Goal: Transaction & Acquisition: Purchase product/service

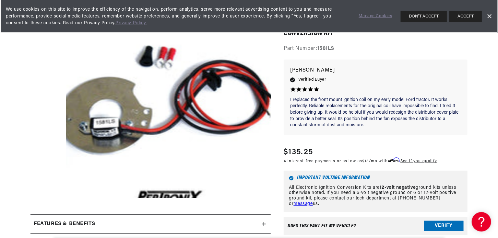
scroll to position [0, 196]
click at [45, 219] on button "Open media 1 in modal" at bounding box center [45, 219] width 0 height 0
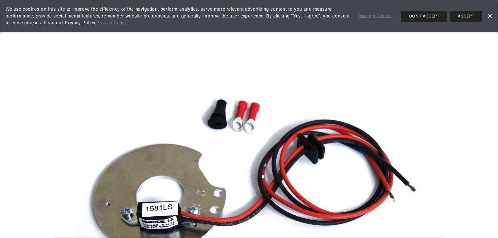
scroll to position [0, 8]
click at [490, 17] on link "Dismiss Banner" at bounding box center [490, 17] width 10 height 10
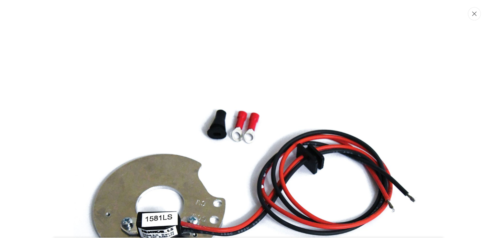
scroll to position [0, 121]
click at [475, 14] on icon "Close" at bounding box center [475, 14] width 5 height 5
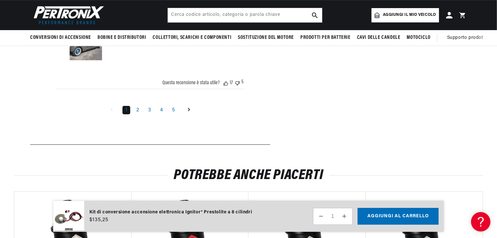
scroll to position [0, 0]
click at [189, 108] on icon "Vai alla pagina successiva" at bounding box center [189, 110] width 2 height 4
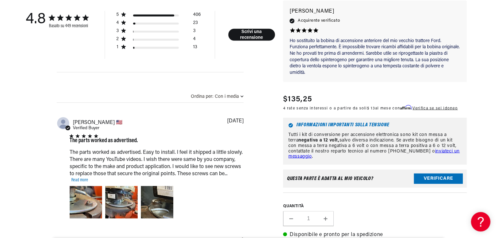
scroll to position [486, 0]
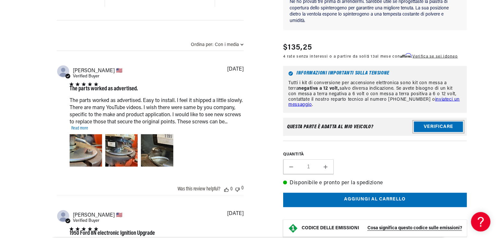
click at [438, 127] on button "Verificare" at bounding box center [438, 127] width 49 height 10
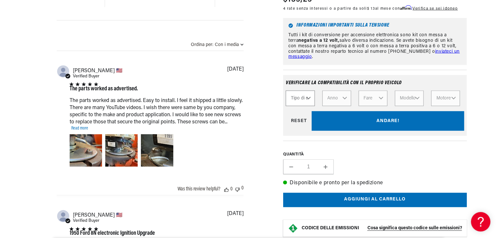
scroll to position [0, 0]
click at [309, 99] on select "Tipo di corsa Automobilistico [GEOGRAPHIC_DATA] Industriale [GEOGRAPHIC_DATA] M…" at bounding box center [300, 99] width 29 height 16
select select "Automotive"
click at [286, 91] on select "Tipo di corsa Automobilistico [GEOGRAPHIC_DATA] Industriale [GEOGRAPHIC_DATA] M…" at bounding box center [300, 99] width 29 height 16
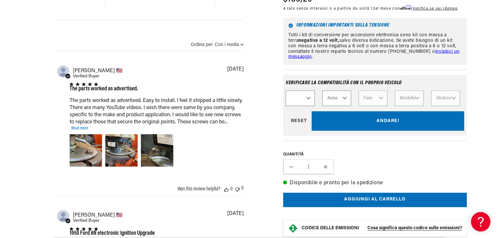
select select "Automotive"
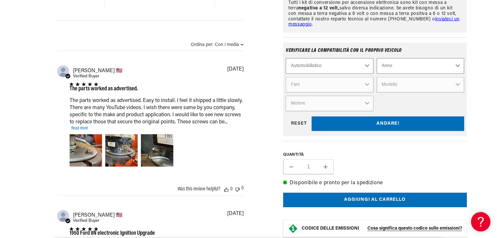
scroll to position [0, 27]
click at [459, 65] on select "Anno 2026 2025 2024 2023 2022 2021 2020 2019 2018 2017 2016 2015 2014 2013 2012…" at bounding box center [421, 66] width 88 height 16
select select "1978"
click at [377, 59] on select "Anno 2026 2025 2024 2023 2022 2021 2020 2019 2018 2017 2016 2015 2014 2013 2012…" at bounding box center [421, 66] width 88 height 16
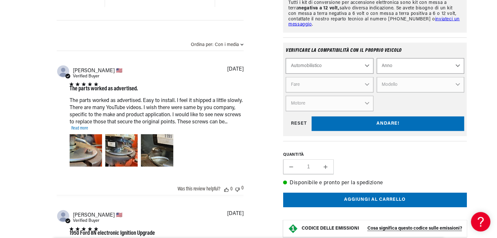
select select "1978"
click at [368, 86] on select "Fare Alfa Romeo American Motors Audi Avanti BMW Buick Cadillac Checker Chevrole…" at bounding box center [330, 85] width 88 height 16
select select "Fiat"
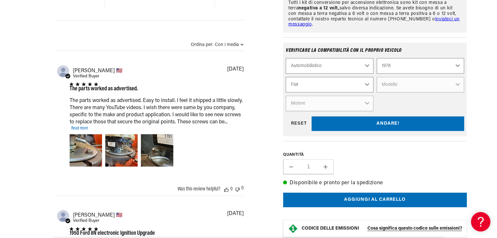
click at [286, 77] on select "Fare Alfa Romeo American Motors Audi Avanti BMW Buick Cadillac Checker Chevrole…" at bounding box center [330, 85] width 88 height 16
select select "Fiat"
click at [459, 86] on select "Modello 238B 241 T 242 850 T Bi" at bounding box center [421, 85] width 88 height 16
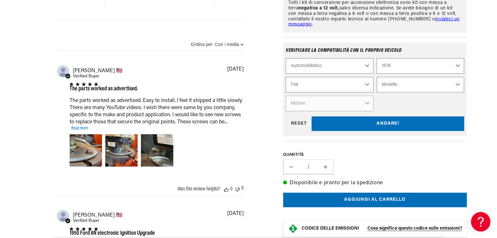
click at [458, 86] on select "Modello 238B 241 T 242 850 T Bi" at bounding box center [421, 85] width 88 height 16
click at [383, 123] on div "ANDARE! RESET" at bounding box center [375, 124] width 179 height 15
click at [460, 86] on select "Modello 238B 241 T 242 850 T Bi" at bounding box center [421, 85] width 88 height 16
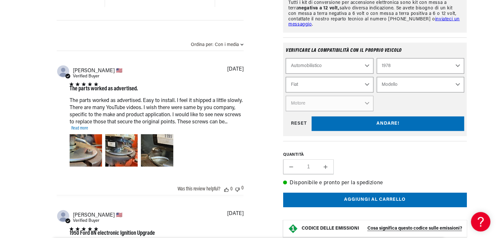
scroll to position [0, 252]
select select "850-T"
click at [377, 77] on select "Modello 238B 241 T 242 850 T Bi" at bounding box center [421, 85] width 88 height 16
select select "850-T"
click at [384, 125] on div "ANDARE! RESET" at bounding box center [375, 124] width 179 height 15
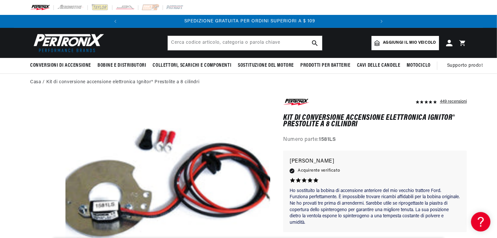
click at [413, 43] on font "Aggiungi il mio veicolo" at bounding box center [409, 43] width 53 height 4
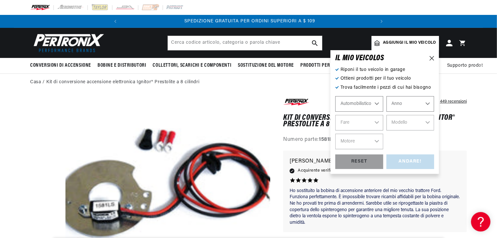
select select "Automotive"
click at [377, 102] on select "Automobilistico [GEOGRAPHIC_DATA] Industriale [GEOGRAPHIC_DATA] Motociclo" at bounding box center [359, 104] width 48 height 16
click at [428, 102] on select "Anno 2026 2025 2024 2023 2022 2021 2020 2019 2018 2017 2016 2015 2014 2013 2012…" at bounding box center [411, 104] width 48 height 16
select select "1978"
click at [387, 96] on select "Anno 2026 2025 2024 2023 2022 2021 2020 2019 2018 2017 2016 2015 2014 2013 2012…" at bounding box center [411, 104] width 48 height 16
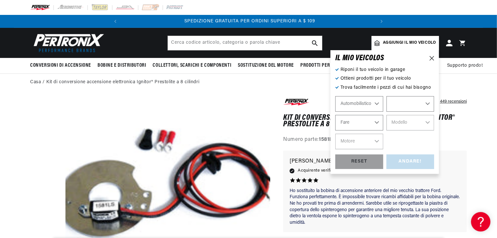
select select "1978"
click at [379, 123] on select "Fare Alfa Romeo American Motors Audi Avanti BMW Buick Cadillac Checker Chevrole…" at bounding box center [359, 123] width 48 height 16
select select "Fiat"
click at [335, 115] on select "Fare Alfa Romeo American Motors Audi Avanti BMW Buick Cadillac Checker Chevrole…" at bounding box center [359, 123] width 48 height 16
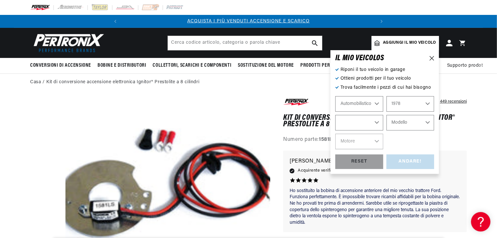
select select "Fiat"
click at [427, 122] on select "Modello 238B 241 T 242 850 T Bi" at bounding box center [411, 123] width 48 height 16
click at [431, 57] on icon at bounding box center [432, 58] width 5 height 5
